Goal: Transaction & Acquisition: Download file/media

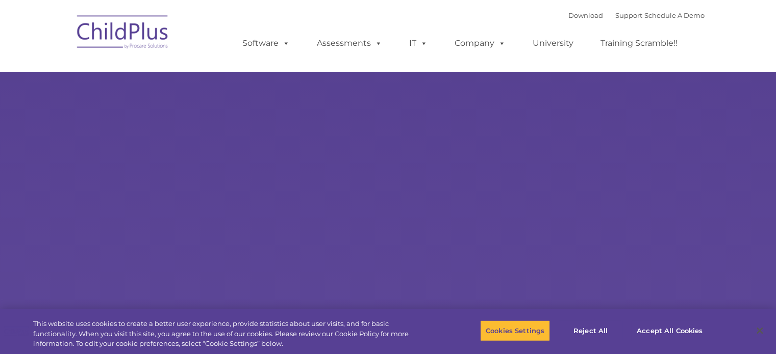
select select "MEDIUM"
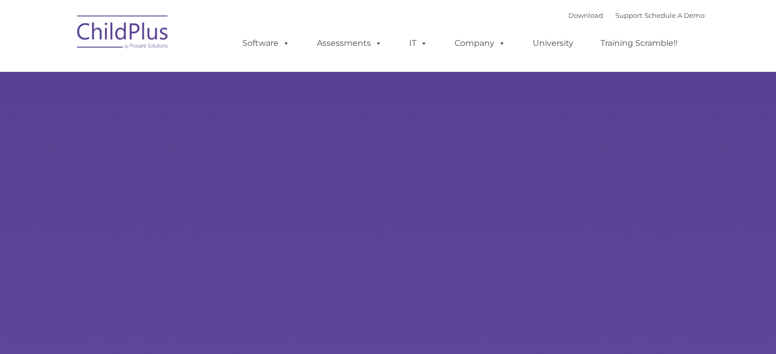
type input ""
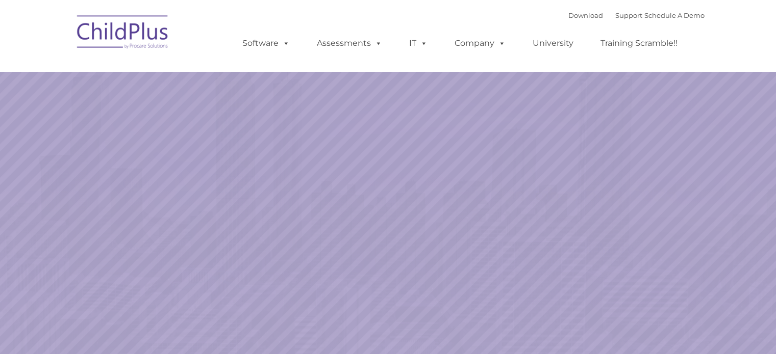
select select "MEDIUM"
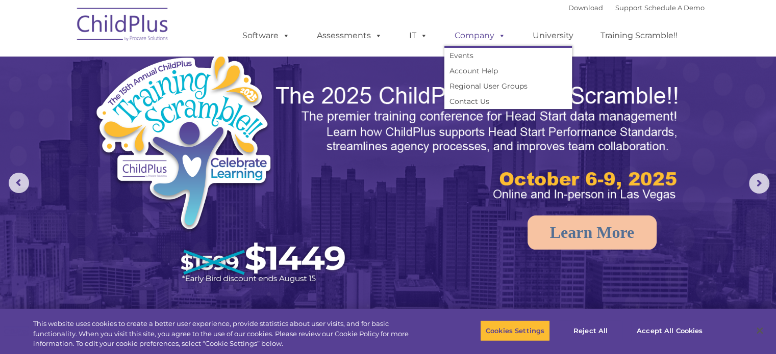
click at [484, 33] on link "Company" at bounding box center [479, 35] width 71 height 20
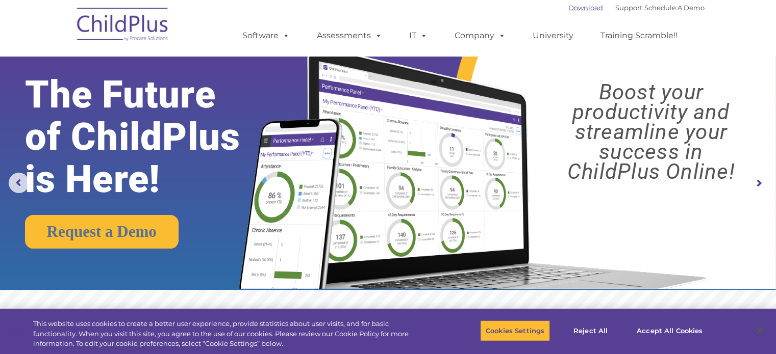
click at [568, 12] on link "Download" at bounding box center [585, 8] width 35 height 8
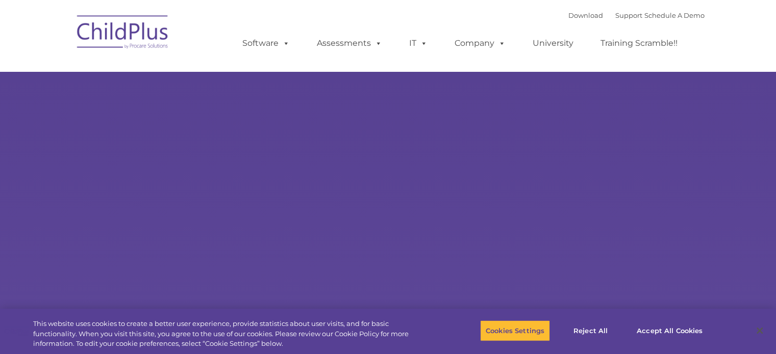
select select "MEDIUM"
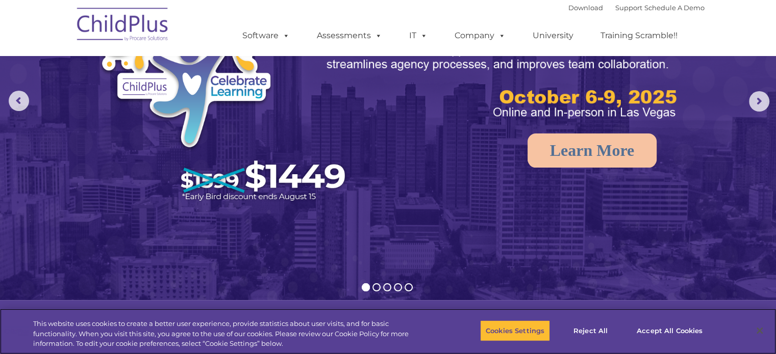
scroll to position [82, 0]
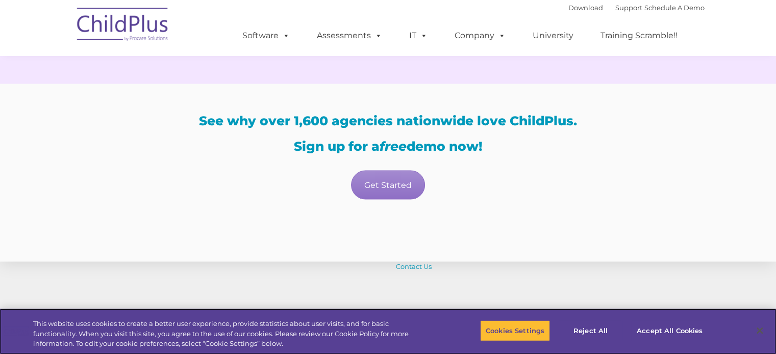
scroll to position [2134, 0]
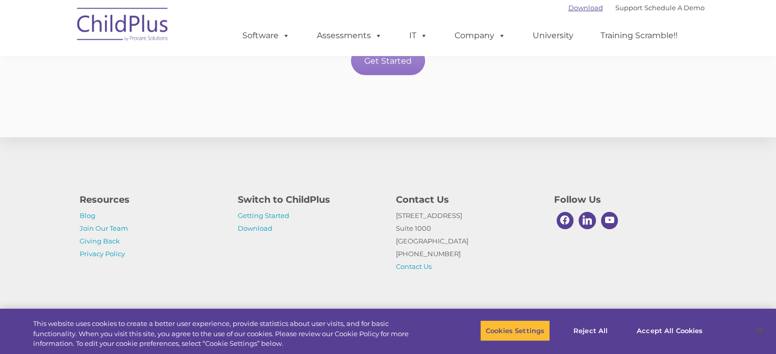
click at [580, 8] on link "Download" at bounding box center [585, 8] width 35 height 8
